Goal: Transaction & Acquisition: Purchase product/service

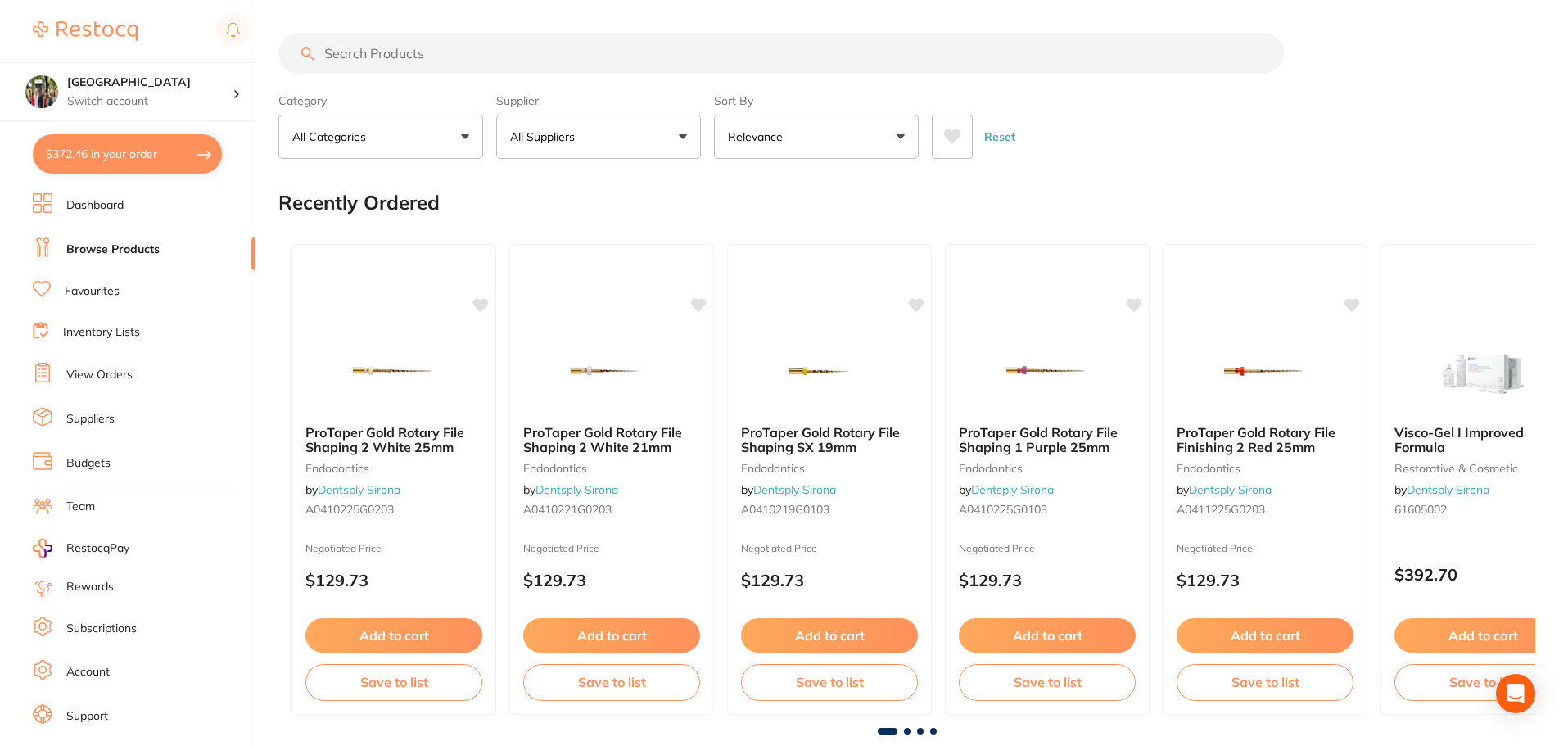
click at [416, 58] on input "search" at bounding box center [782, 53] width 1006 height 41
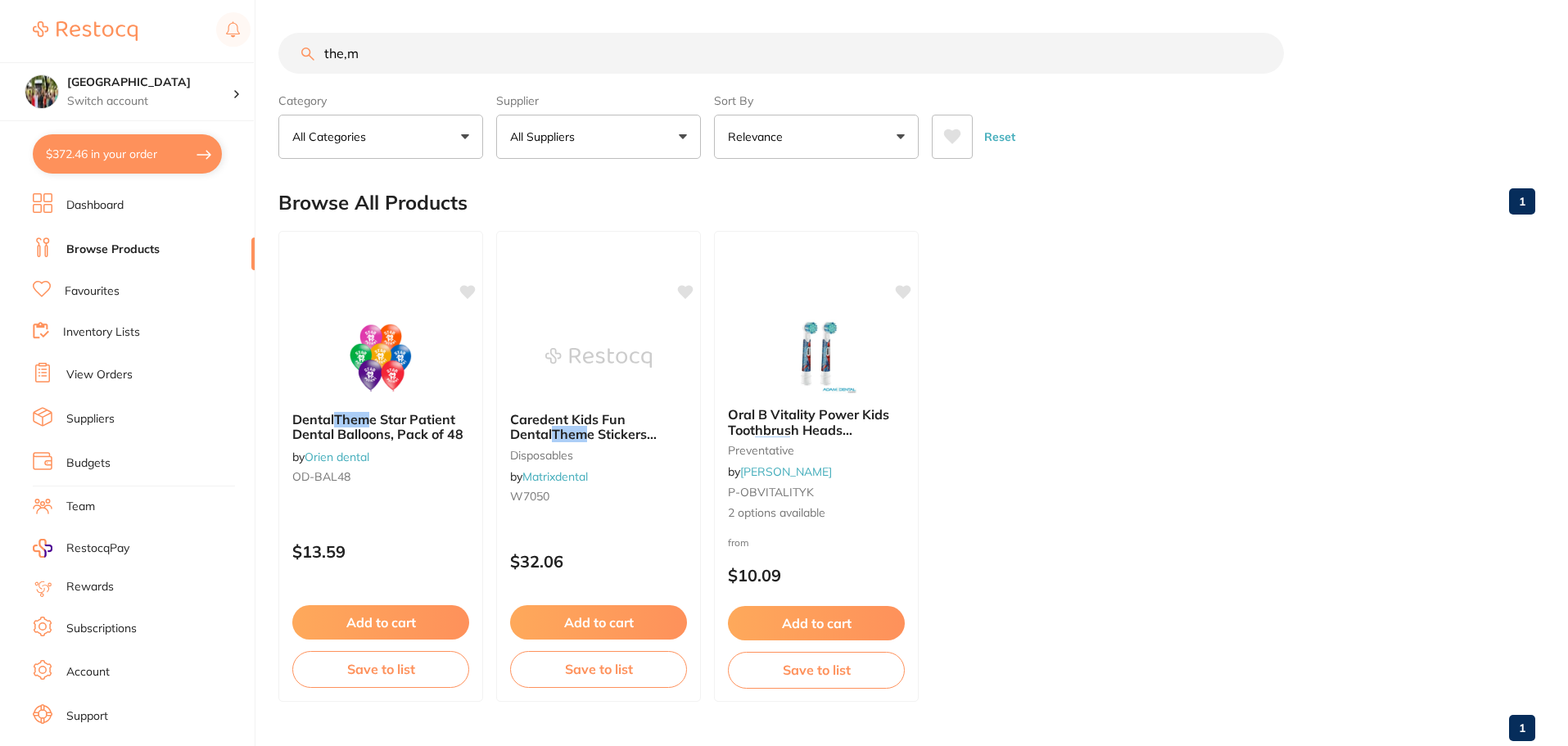
click at [498, 61] on input "the,m" at bounding box center [782, 53] width 1006 height 41
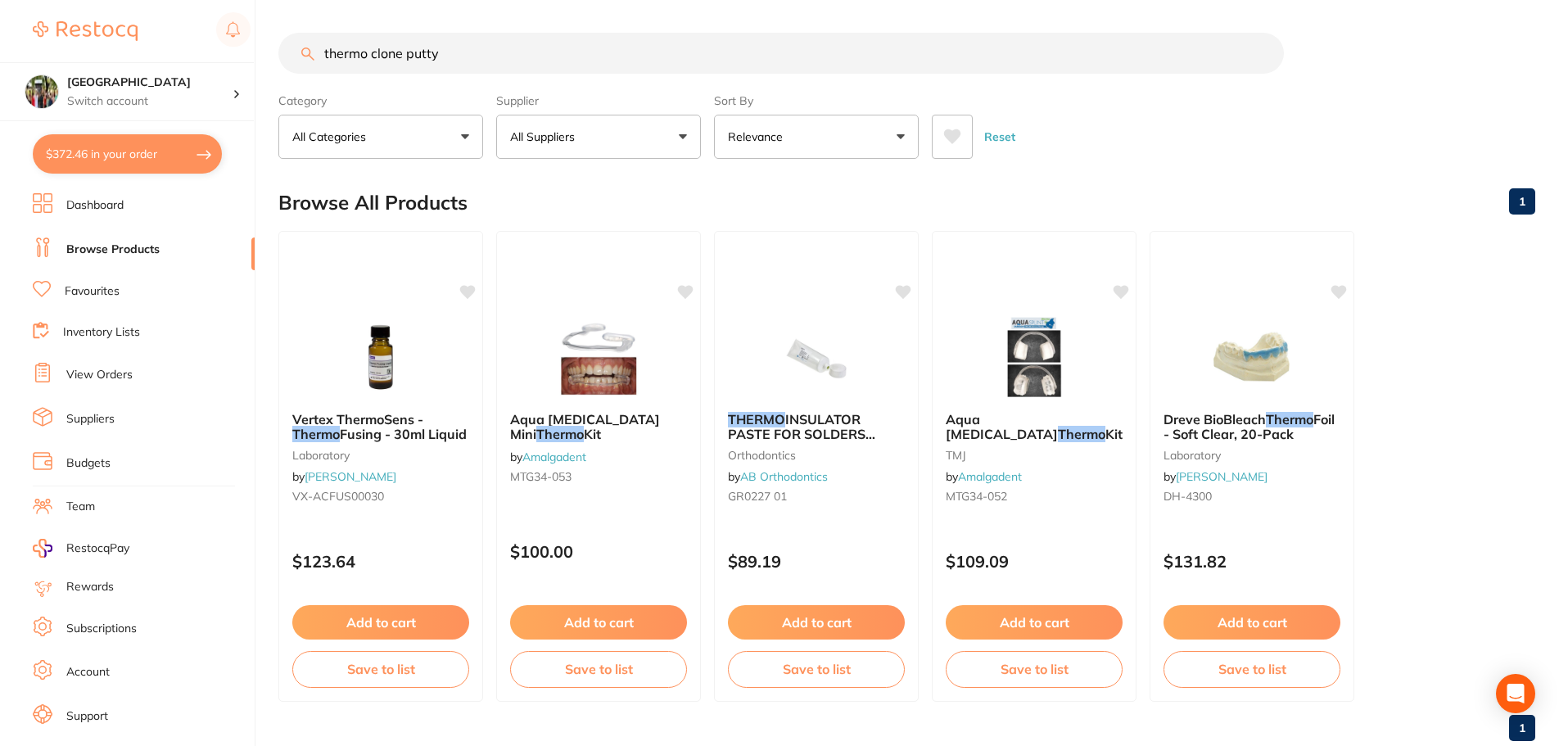
click at [476, 57] on input "thermo clone putty" at bounding box center [782, 53] width 1006 height 41
type input "t"
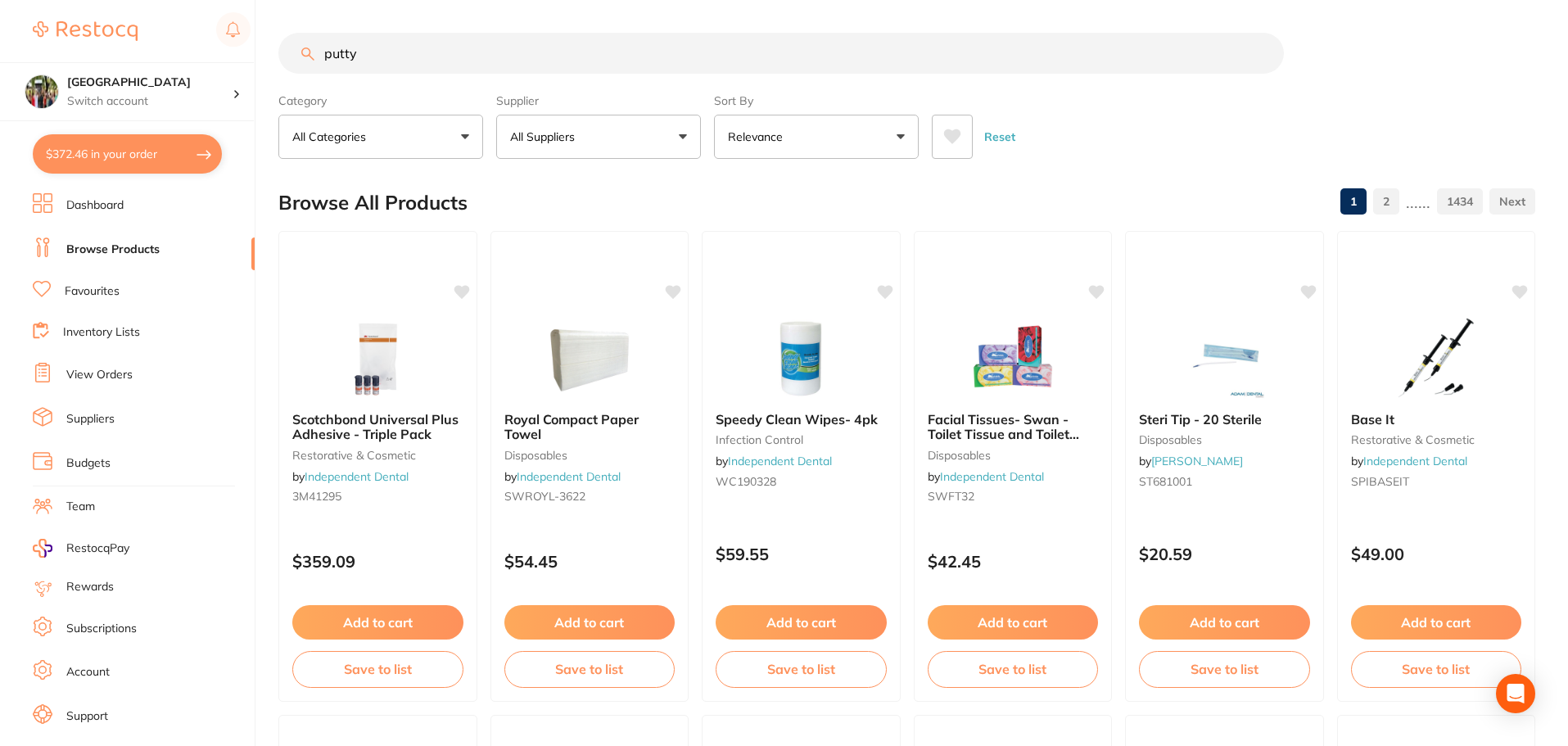
type input "putty"
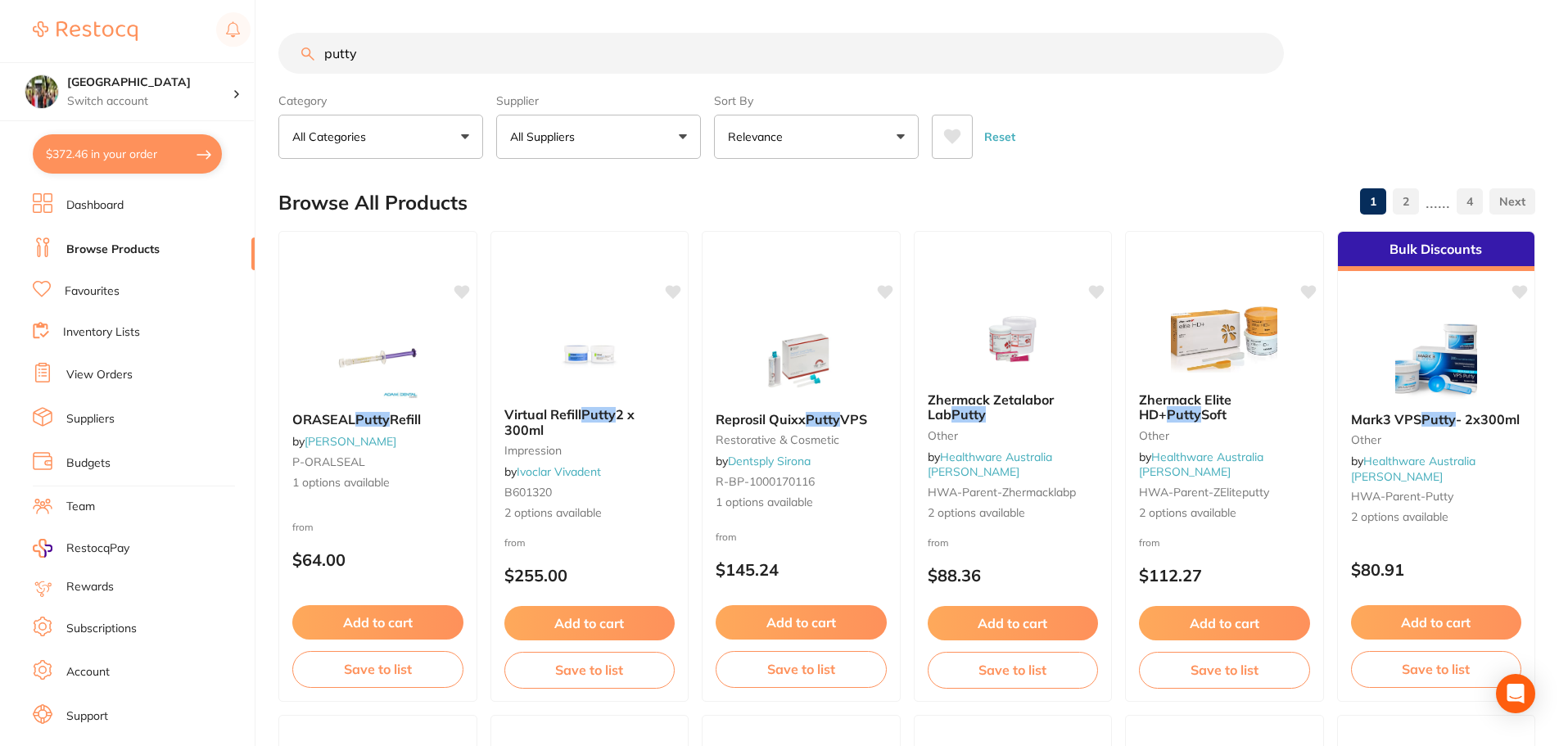
click at [764, 140] on p "Relevance" at bounding box center [759, 137] width 61 height 17
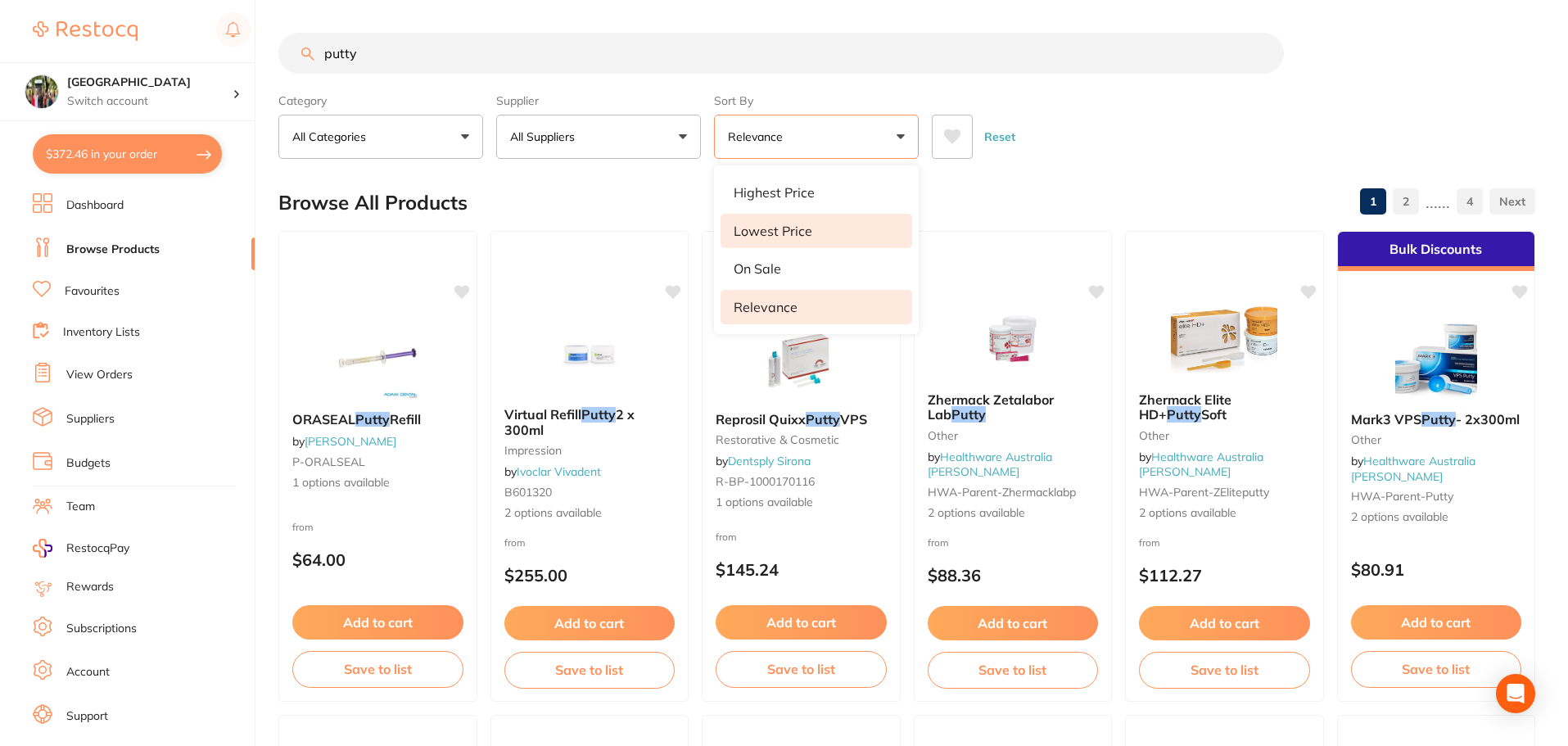
click at [818, 225] on li "Lowest Price" at bounding box center [816, 230] width 192 height 34
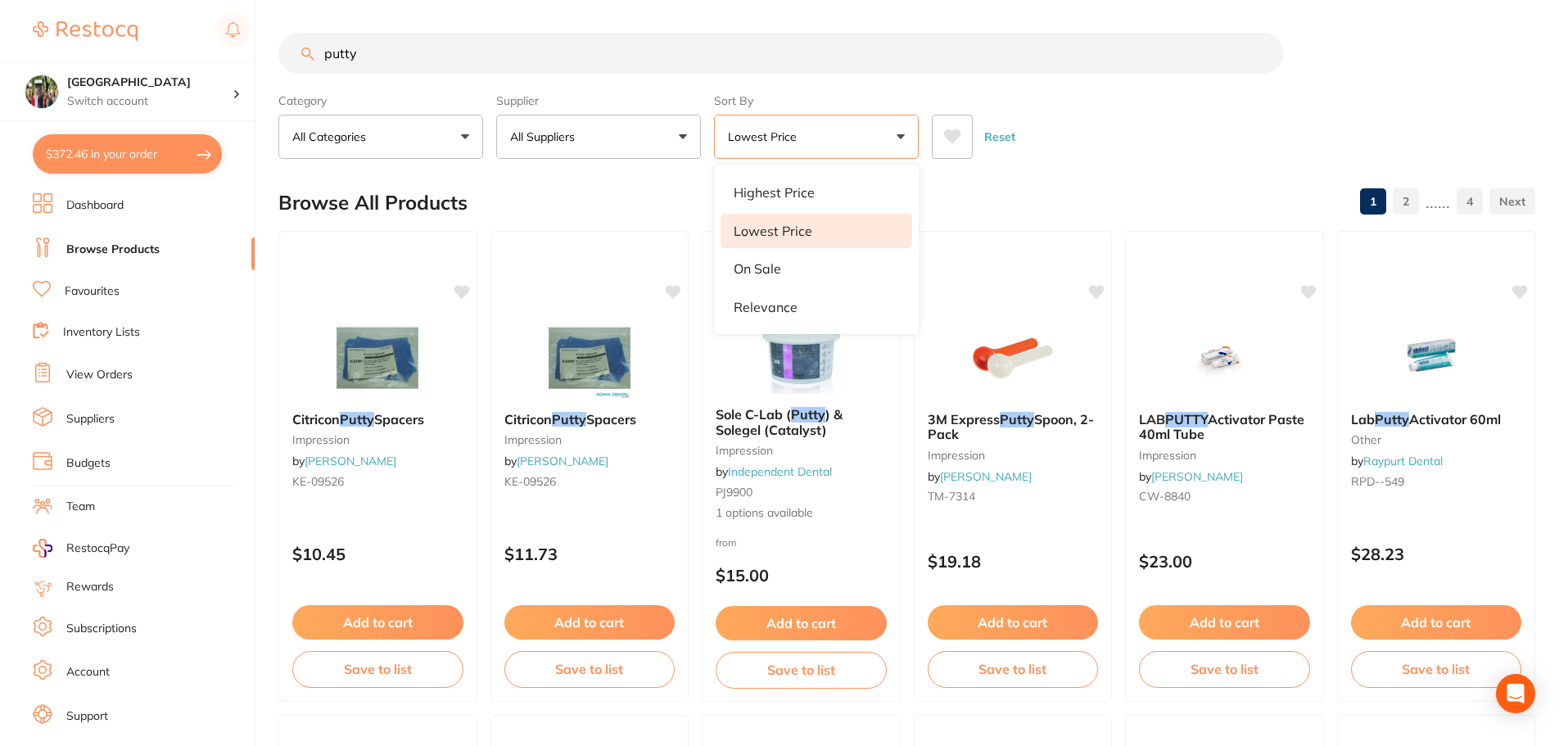
click at [1206, 152] on div "Reset" at bounding box center [1227, 131] width 591 height 57
drag, startPoint x: 382, startPoint y: 60, endPoint x: 212, endPoint y: 61, distance: 170.0
click at [213, 60] on div "$372.46 Wanneroo Dental Centre Switch account Wanneroo Dental Centre $372.46 in…" at bounding box center [784, 373] width 1568 height 746
type input "thermo clone"
